Goal: Navigation & Orientation: Find specific page/section

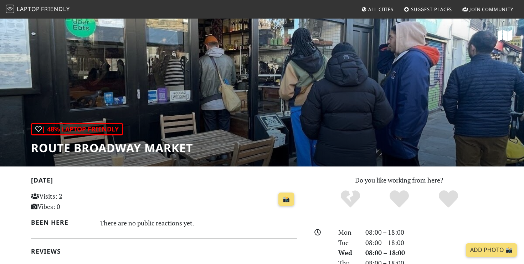
click at [55, 11] on span "Friendly" at bounding box center [55, 9] width 29 height 8
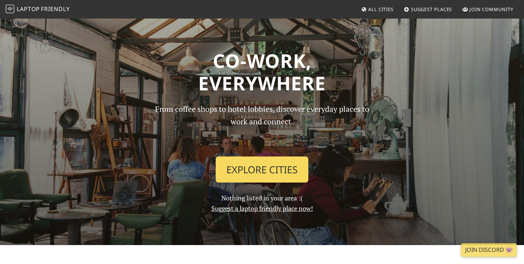
click at [276, 163] on link "Explore Cities" at bounding box center [262, 169] width 93 height 26
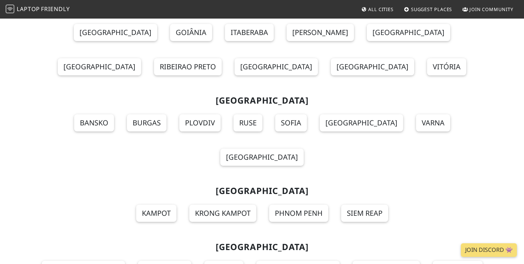
scroll to position [7732, 0]
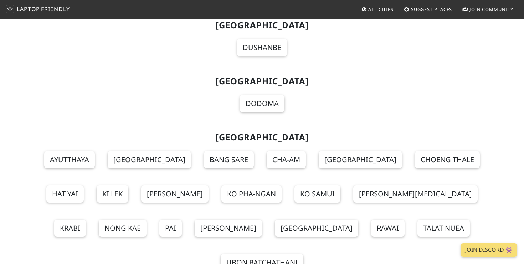
scroll to position [7724, 0]
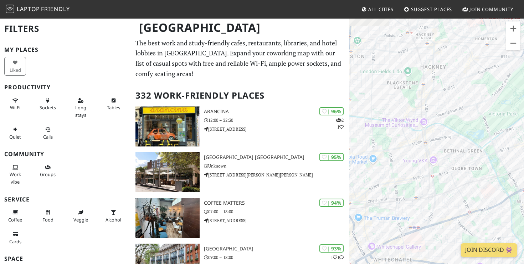
drag, startPoint x: 460, startPoint y: 70, endPoint x: 392, endPoint y: 167, distance: 118.5
click at [392, 167] on div "To navigate, press the arrow keys." at bounding box center [437, 150] width 175 height 264
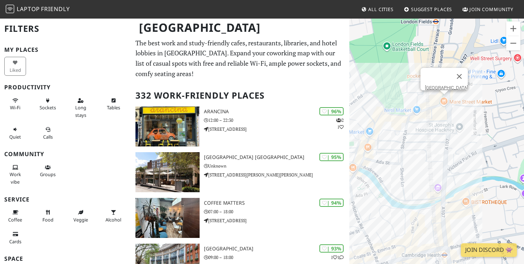
click at [444, 98] on div "To navigate, press the arrow keys. Mare Street Market" at bounding box center [437, 150] width 175 height 264
click at [435, 111] on div "To navigate, press the arrow keys. Mare Street Market MONTY & Co." at bounding box center [437, 150] width 175 height 264
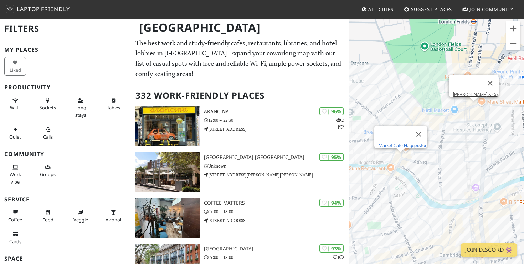
click at [402, 143] on link "Market Cafe Haggerston" at bounding box center [403, 145] width 49 height 5
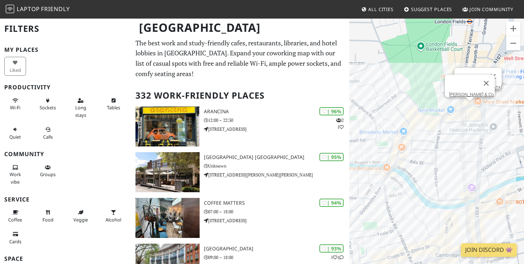
click at [479, 100] on div "To navigate, press the arrow keys. MONTY & Co. Mare Street Market" at bounding box center [437, 150] width 175 height 264
click at [474, 85] on link "Mare Street Market" at bounding box center [480, 87] width 43 height 5
click at [469, 106] on div "To navigate, press the arrow keys. Mare Street Market MONTY & Co." at bounding box center [437, 150] width 175 height 264
click at [468, 92] on link "MONTY & Co." at bounding box center [472, 94] width 46 height 5
click at [443, 199] on div "To navigate, press the arrow keys. MONTY & Co." at bounding box center [437, 150] width 175 height 264
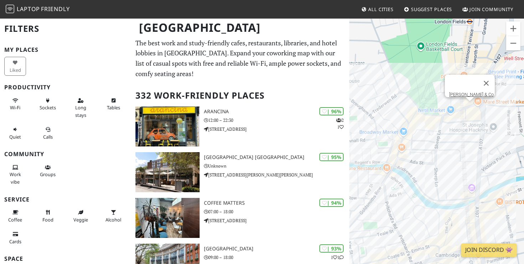
click at [439, 197] on div "To navigate, press the arrow keys. MONTY & Co." at bounding box center [437, 150] width 175 height 264
click at [439, 180] on link "Cafe [PERSON_NAME]" at bounding box center [442, 182] width 45 height 5
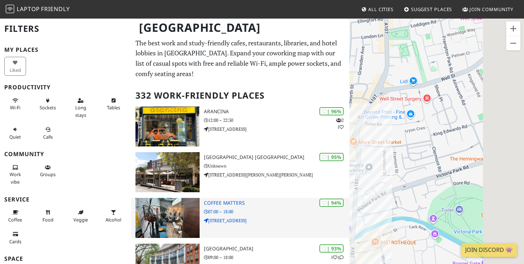
drag, startPoint x: 484, startPoint y: 172, endPoint x: 342, endPoint y: 220, distance: 150.2
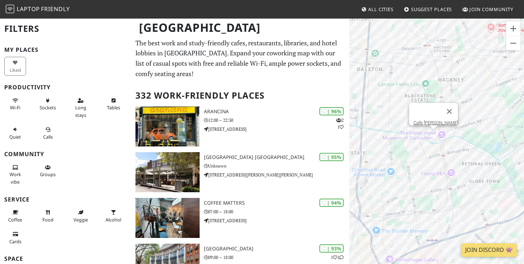
drag, startPoint x: 489, startPoint y: 89, endPoint x: 456, endPoint y: 139, distance: 59.6
click at [456, 139] on div "To navigate, press the arrow keys. Cafe Cecilia" at bounding box center [437, 150] width 175 height 264
click at [432, 138] on div "To navigate, press the arrow keys. Cafe Cecilia Cafe Cecilia" at bounding box center [437, 150] width 175 height 264
click at [438, 149] on div "To navigate, press the arrow keys. Cafe Cecilia Hackney Coffee Company" at bounding box center [437, 150] width 175 height 264
click at [448, 132] on link "Hackney Coffee Company" at bounding box center [439, 134] width 69 height 5
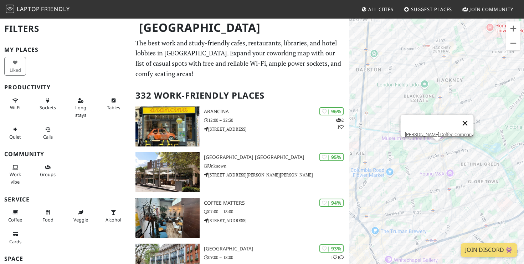
click at [460, 119] on button "Close" at bounding box center [465, 122] width 17 height 17
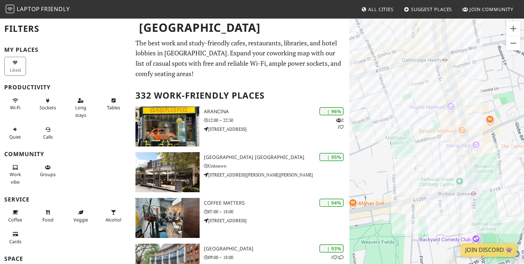
drag, startPoint x: 403, startPoint y: 157, endPoint x: 398, endPoint y: 87, distance: 70.1
click at [398, 87] on div "To navigate, press the arrow keys." at bounding box center [437, 150] width 175 height 264
drag, startPoint x: 423, startPoint y: 83, endPoint x: 366, endPoint y: 154, distance: 91.8
click at [366, 154] on div "To navigate, press the arrow keys." at bounding box center [437, 150] width 175 height 264
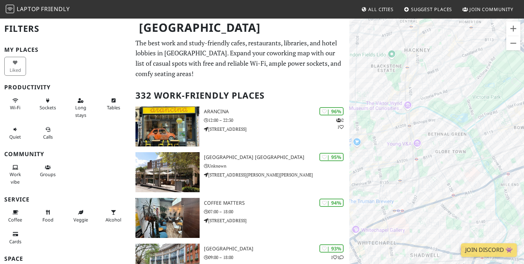
drag, startPoint x: 397, startPoint y: 64, endPoint x: 422, endPoint y: 69, distance: 25.8
click at [422, 69] on div "To navigate, press the arrow keys." at bounding box center [437, 150] width 175 height 264
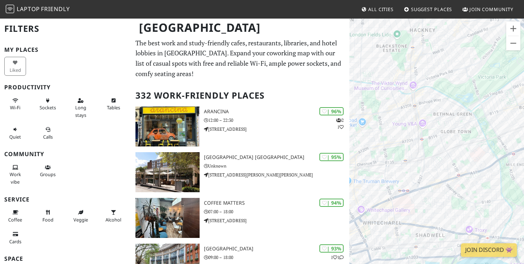
drag, startPoint x: 432, startPoint y: 111, endPoint x: 438, endPoint y: 90, distance: 21.5
click at [438, 90] on div "To navigate, press the arrow keys." at bounding box center [437, 150] width 175 height 264
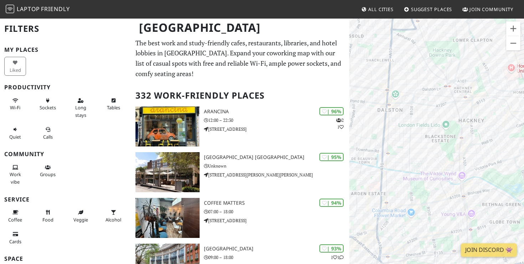
drag, startPoint x: 426, startPoint y: 54, endPoint x: 475, endPoint y: 145, distance: 103.4
click at [475, 145] on div "To navigate, press the arrow keys." at bounding box center [437, 150] width 175 height 264
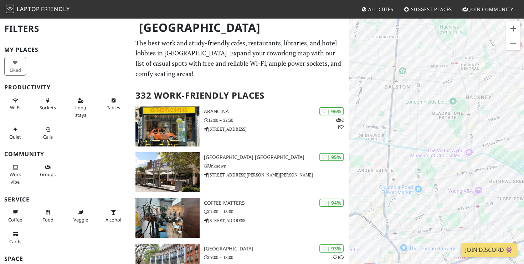
drag, startPoint x: 405, startPoint y: 185, endPoint x: 405, endPoint y: 128, distance: 56.7
click at [405, 128] on div "To navigate, press the arrow keys." at bounding box center [437, 150] width 175 height 264
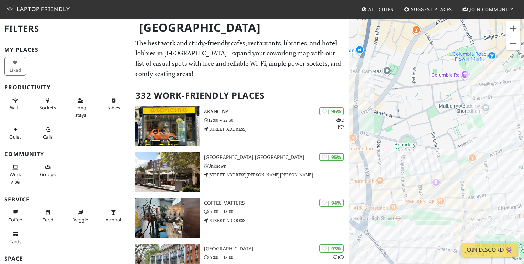
drag, startPoint x: 392, startPoint y: 205, endPoint x: 405, endPoint y: 141, distance: 65.8
click at [405, 141] on div "To navigate, press the arrow keys." at bounding box center [437, 150] width 175 height 264
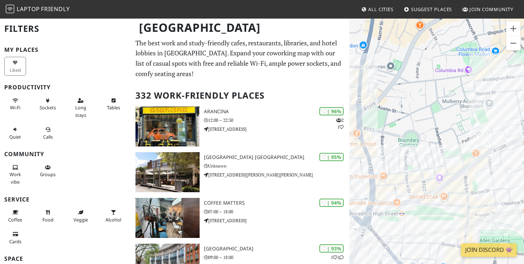
drag, startPoint x: 394, startPoint y: 98, endPoint x: 368, endPoint y: 219, distance: 123.5
click at [368, 218] on div "To navigate, press the arrow keys." at bounding box center [437, 150] width 175 height 264
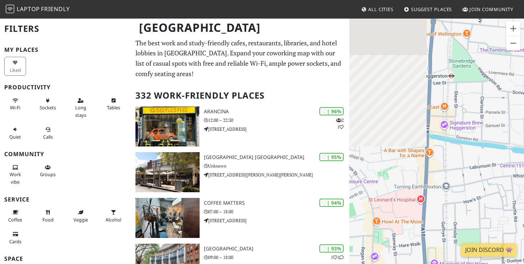
drag, startPoint x: 403, startPoint y: 97, endPoint x: 510, endPoint y: 127, distance: 110.5
click at [510, 127] on div "To navigate, press the arrow keys." at bounding box center [437, 150] width 175 height 264
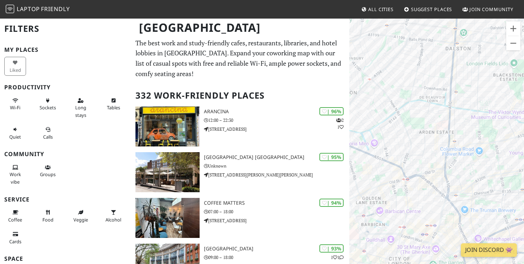
drag, startPoint x: 494, startPoint y: 78, endPoint x: 385, endPoint y: 136, distance: 122.9
click at [385, 136] on div "To navigate, press the arrow keys." at bounding box center [437, 150] width 175 height 264
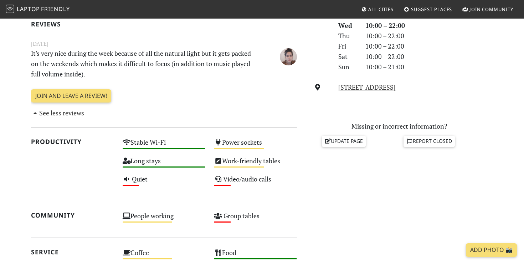
scroll to position [162, 0]
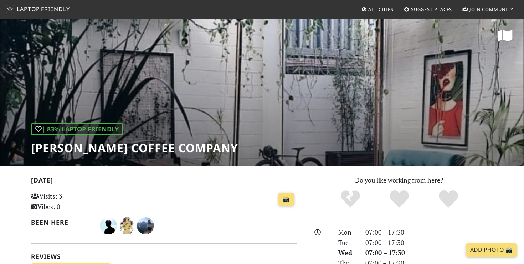
scroll to position [108, 0]
